Goal: Check status

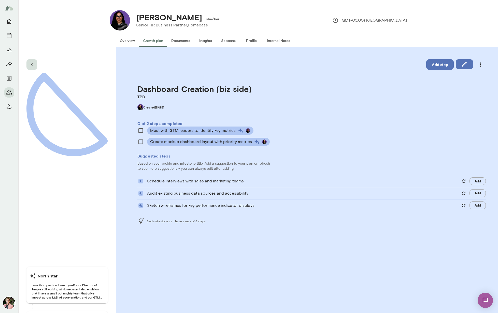
click at [33, 65] on icon "button" at bounding box center [32, 65] width 6 height 6
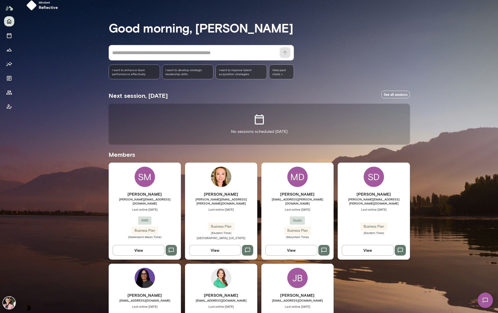
scroll to position [58, 0]
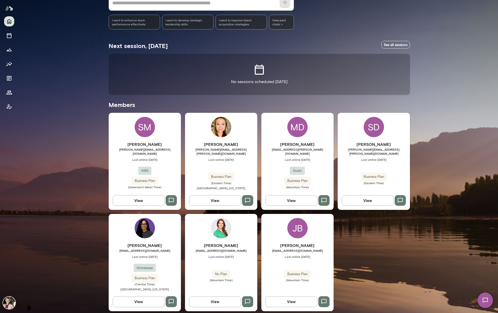
click at [140, 297] on button "View" at bounding box center [139, 302] width 52 height 11
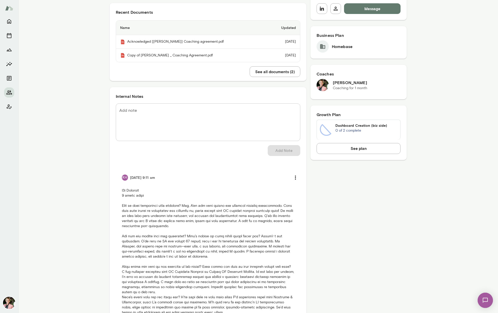
scroll to position [119, 0]
click at [359, 148] on button "See plan" at bounding box center [358, 148] width 84 height 11
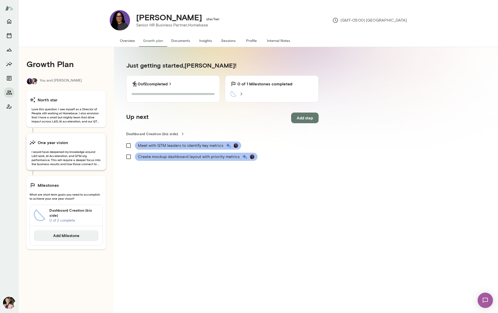
click at [52, 159] on span "I would have deepened my knowledge around L&D work, AI Acceleration, and GTM or…" at bounding box center [66, 158] width 73 height 16
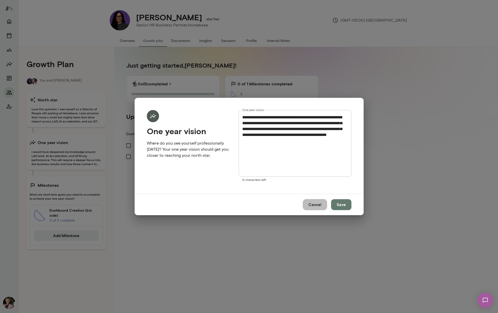
click at [316, 207] on button "Cancel" at bounding box center [315, 204] width 24 height 11
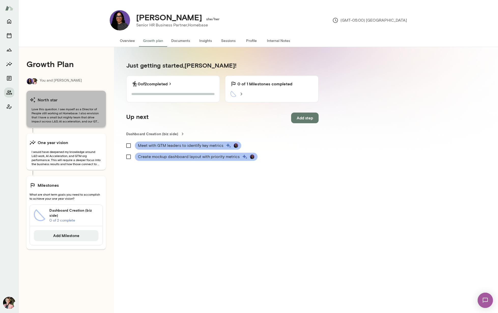
click at [65, 118] on span "Love this question. I see myself as a Director of People still working at Homeb…" at bounding box center [66, 115] width 73 height 16
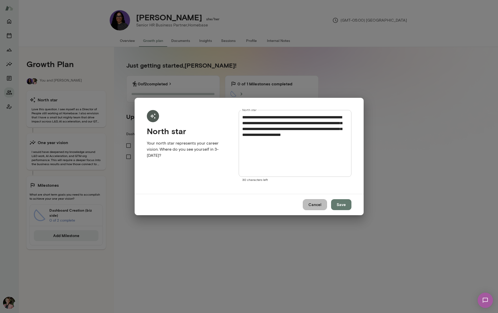
click at [318, 206] on button "Cancel" at bounding box center [315, 204] width 24 height 11
